Goal: Task Accomplishment & Management: Manage account settings

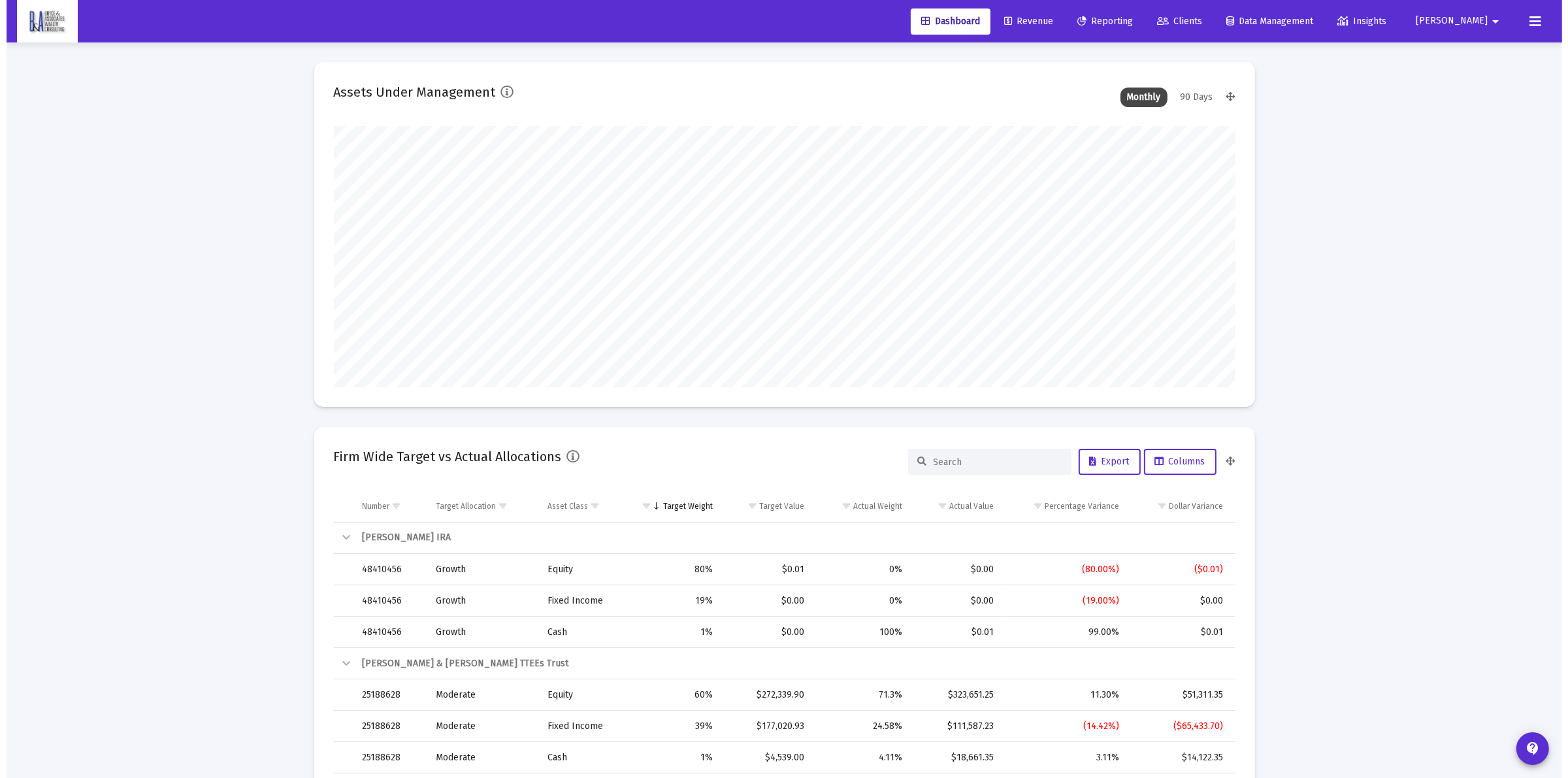
scroll to position [261, 485]
click at [1196, 15] on span "Clients" at bounding box center [1173, 21] width 45 height 11
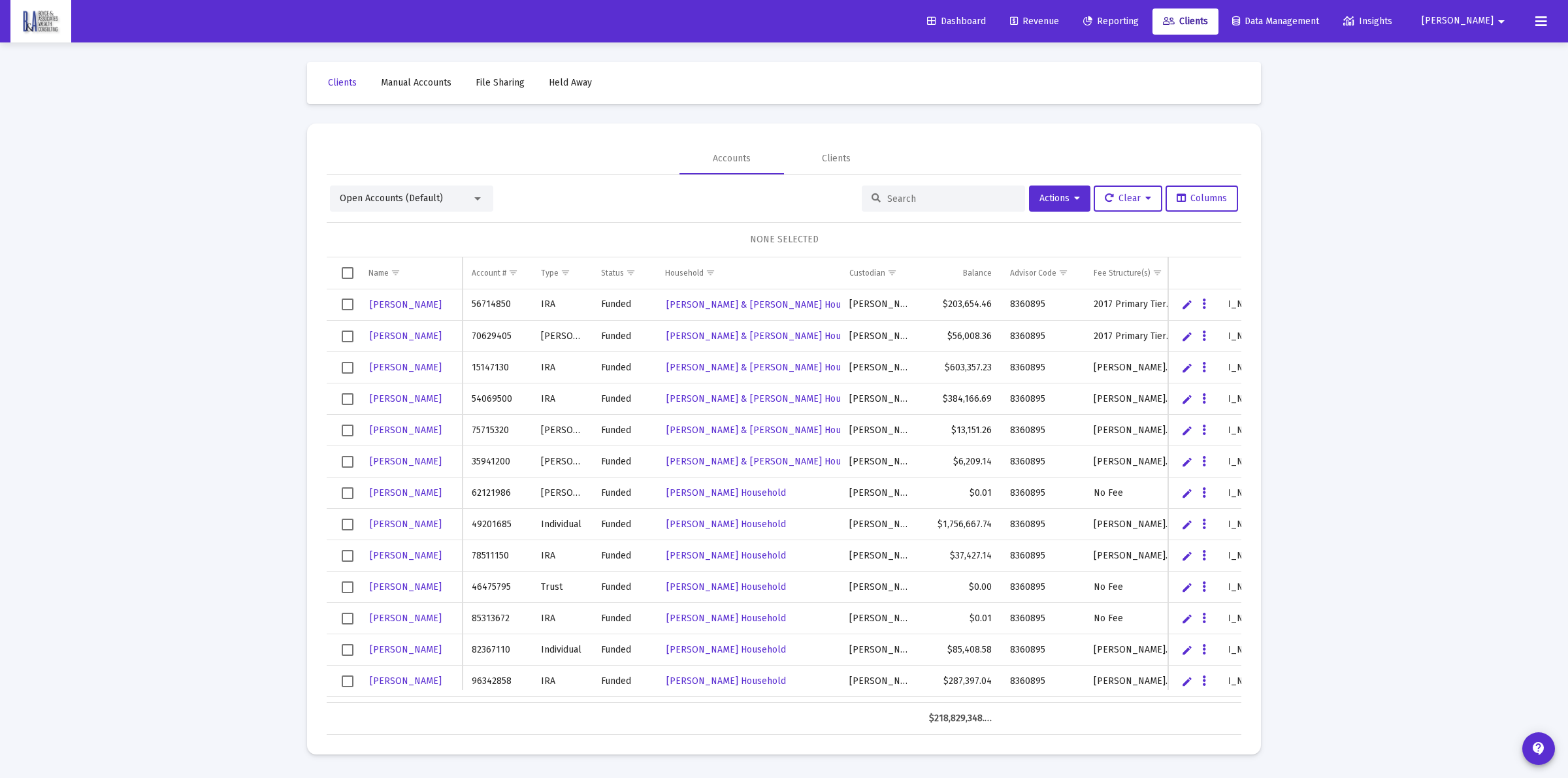
click at [899, 189] on div at bounding box center [943, 199] width 163 height 27
click at [890, 205] on div at bounding box center [943, 199] width 163 height 27
click at [952, 198] on input at bounding box center [952, 199] width 128 height 11
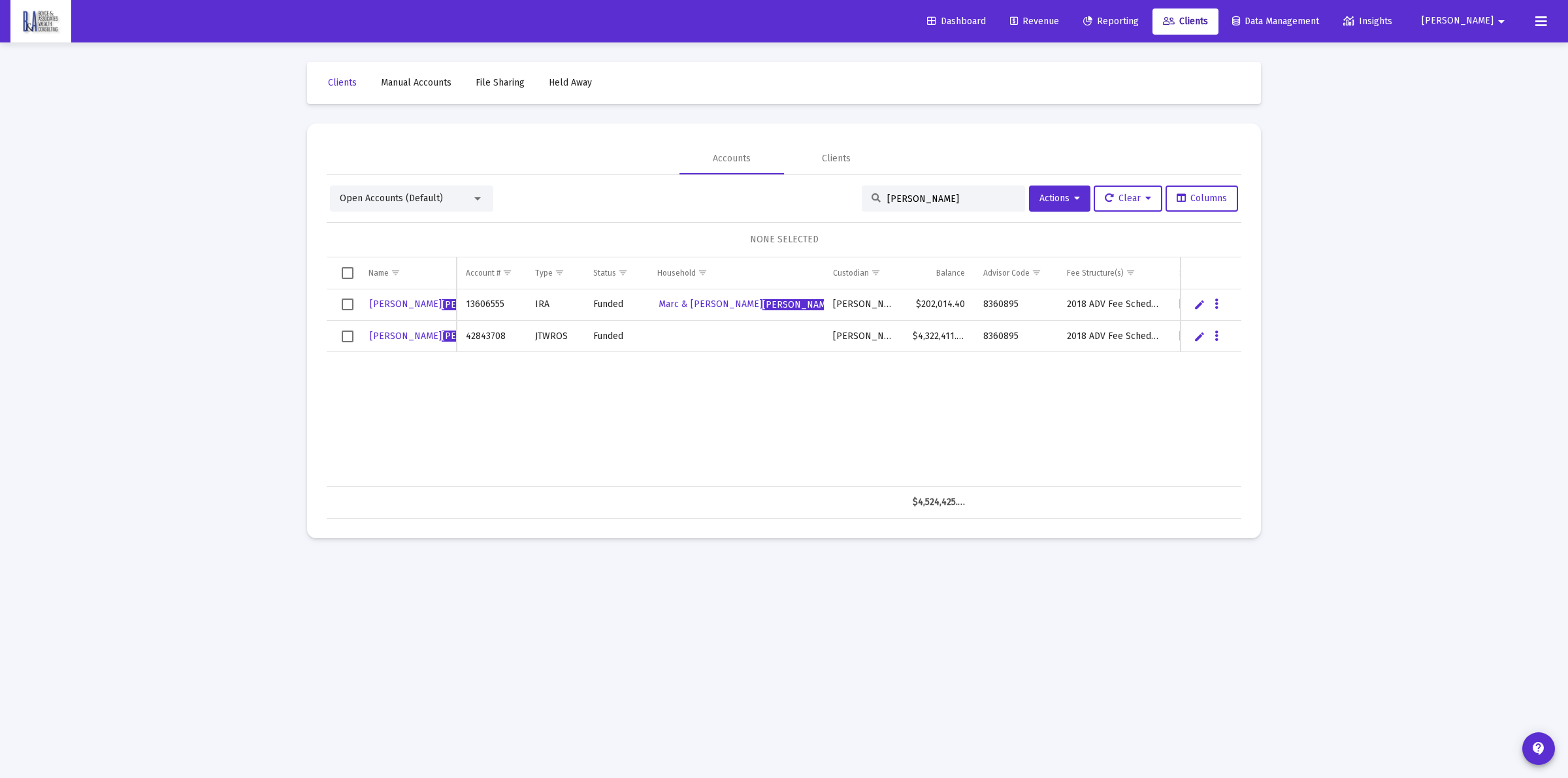
type input "[PERSON_NAME]"
click at [1215, 332] on icon "Data grid" at bounding box center [1216, 336] width 4 height 15
click at [1242, 422] on button "Map to Household" at bounding box center [1268, 426] width 117 height 32
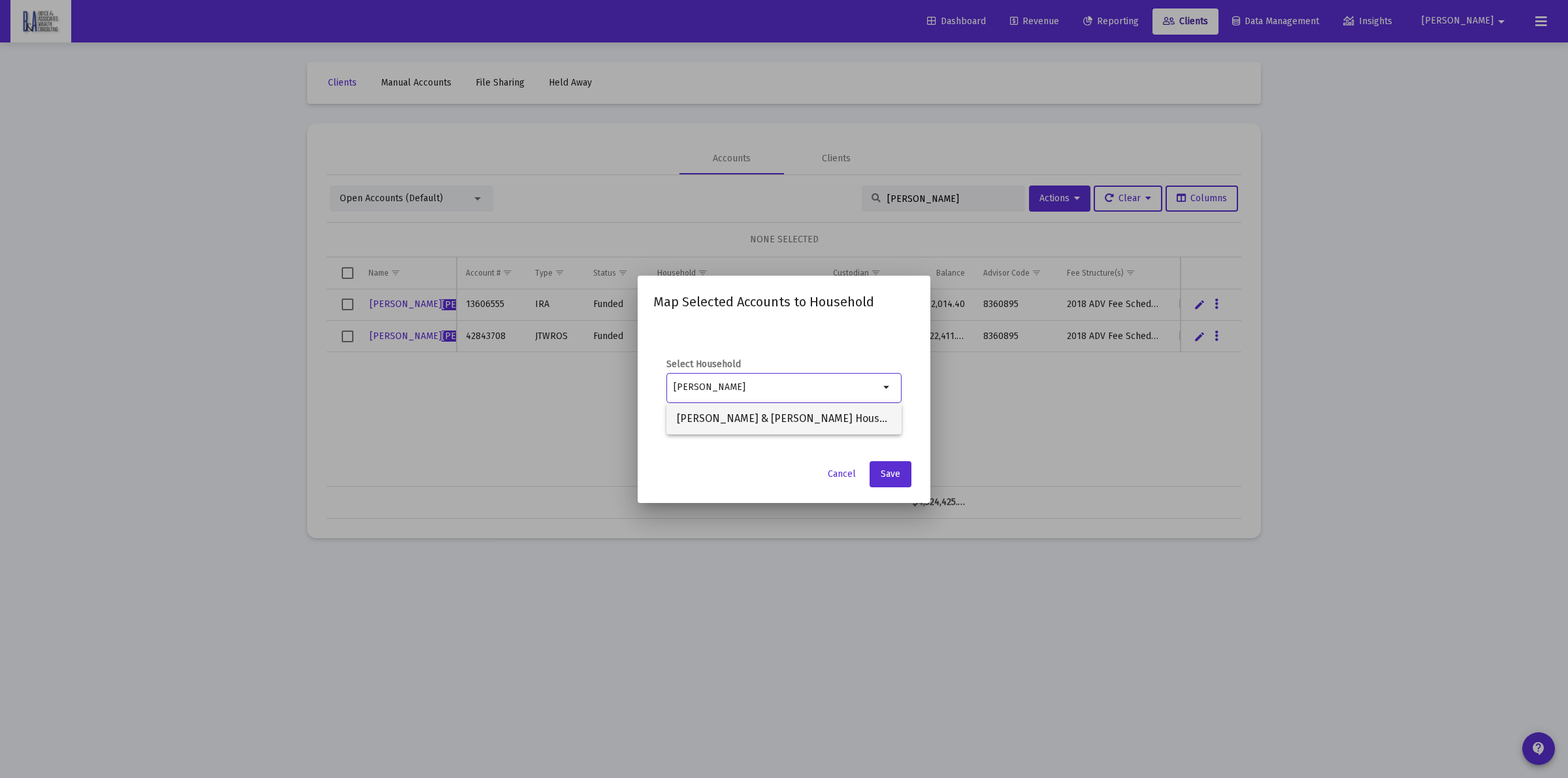
click at [782, 420] on span "[PERSON_NAME] & [PERSON_NAME] Household" at bounding box center [784, 419] width 214 height 32
type input "[PERSON_NAME] & [PERSON_NAME] Household"
drag, startPoint x: 902, startPoint y: 471, endPoint x: 906, endPoint y: 480, distance: 9.8
click at [906, 480] on button "Save" at bounding box center [890, 474] width 42 height 27
